Goal: Transaction & Acquisition: Purchase product/service

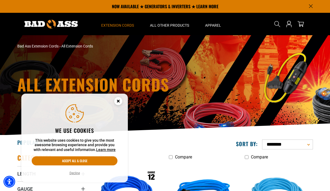
click at [118, 100] on icon "Close this option" at bounding box center [118, 101] width 2 height 2
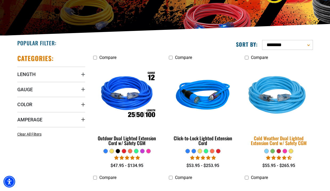
scroll to position [107, 0]
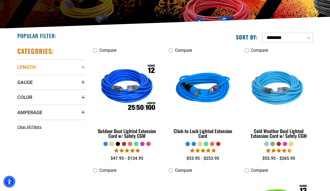
click at [85, 66] on icon "Length" at bounding box center [83, 67] width 4 height 4
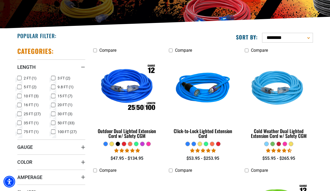
click at [53, 132] on icon at bounding box center [53, 131] width 4 height 7
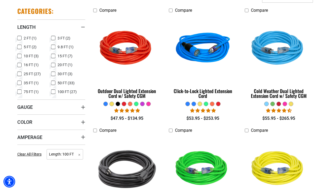
scroll to position [160, 0]
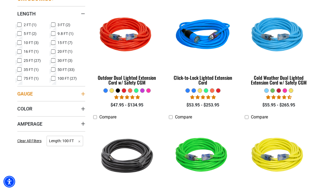
click at [84, 94] on icon "Gauge" at bounding box center [83, 94] width 4 height 4
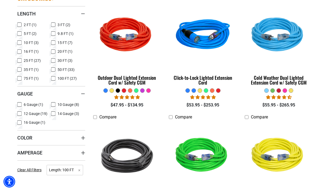
click at [20, 114] on icon at bounding box center [19, 113] width 4 height 7
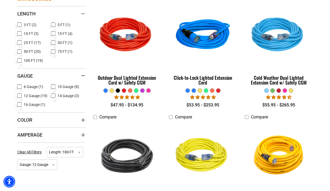
scroll to position [187, 0]
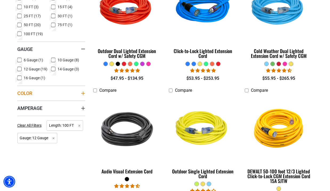
click at [83, 95] on icon "Color" at bounding box center [83, 93] width 4 height 4
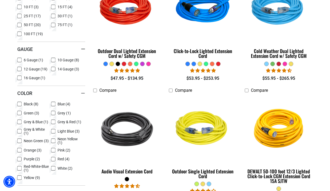
click at [54, 160] on icon at bounding box center [53, 159] width 4 height 7
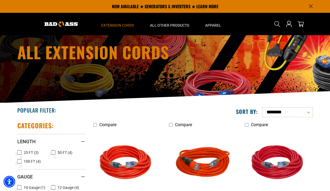
scroll to position [27, 0]
